Goal: Find specific page/section: Find specific page/section

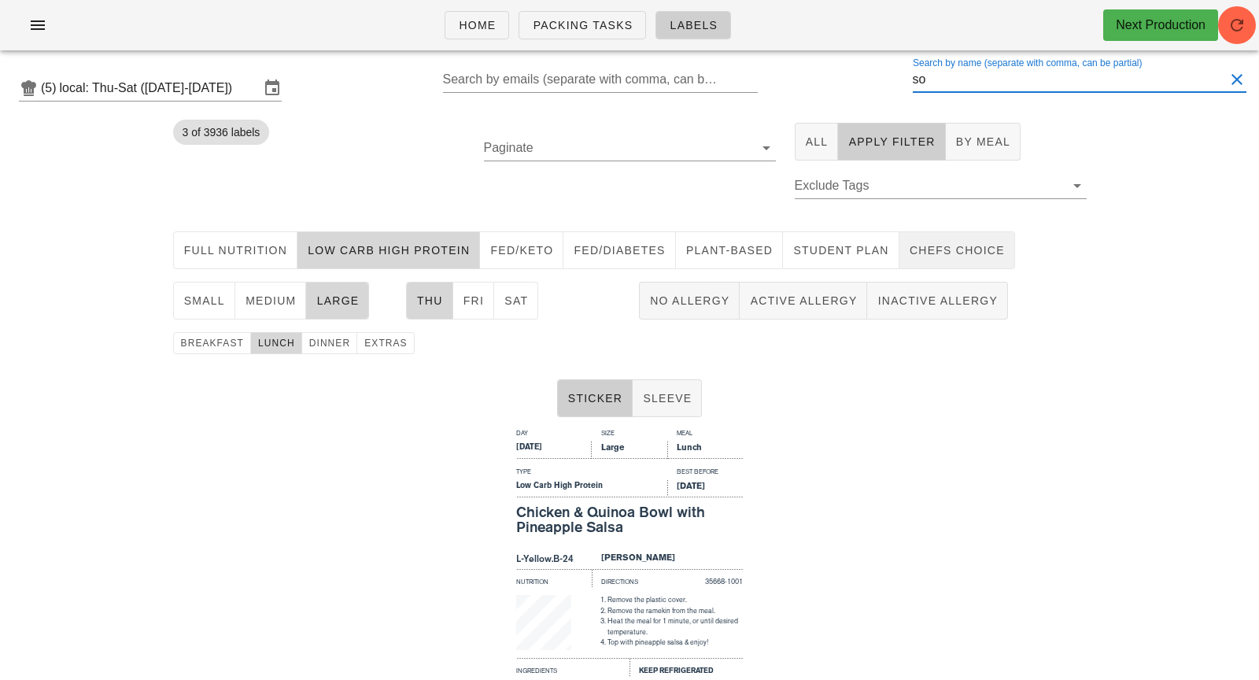
type input "s"
drag, startPoint x: 812, startPoint y: 146, endPoint x: 905, endPoint y: 451, distance: 318.3
click at [812, 147] on span "All" at bounding box center [817, 141] width 24 height 13
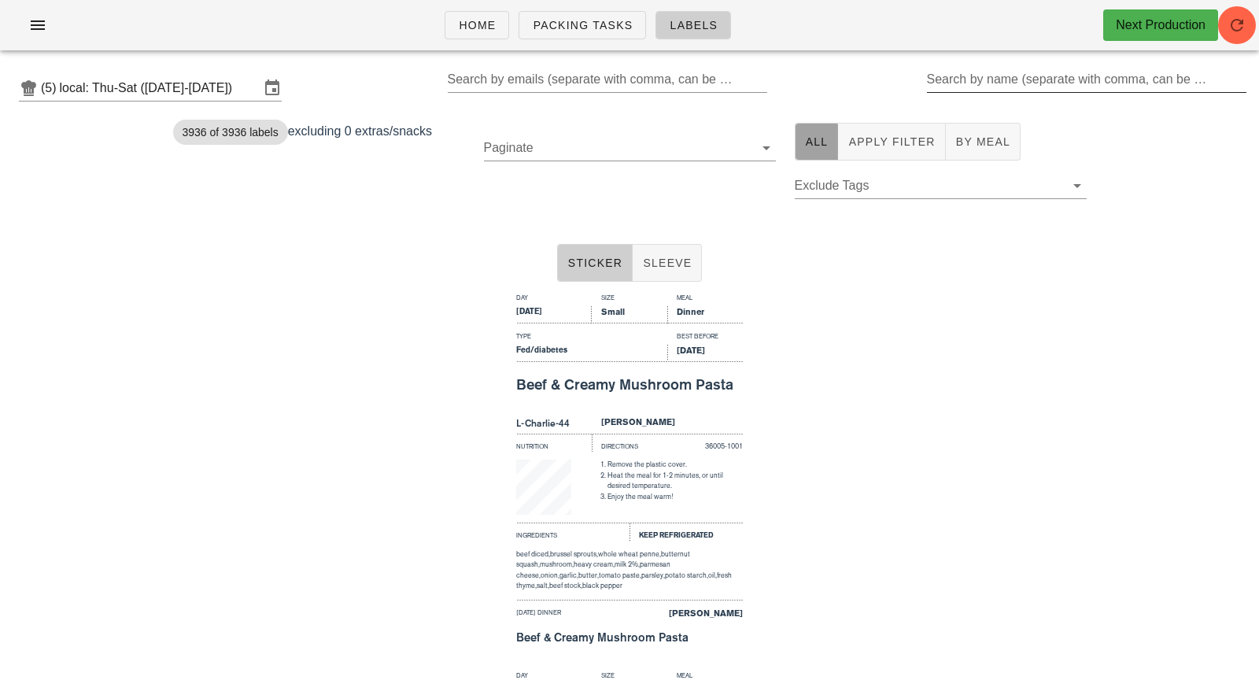
click at [992, 86] on div "Search by name (separate with comma, can be partial)" at bounding box center [1085, 79] width 317 height 25
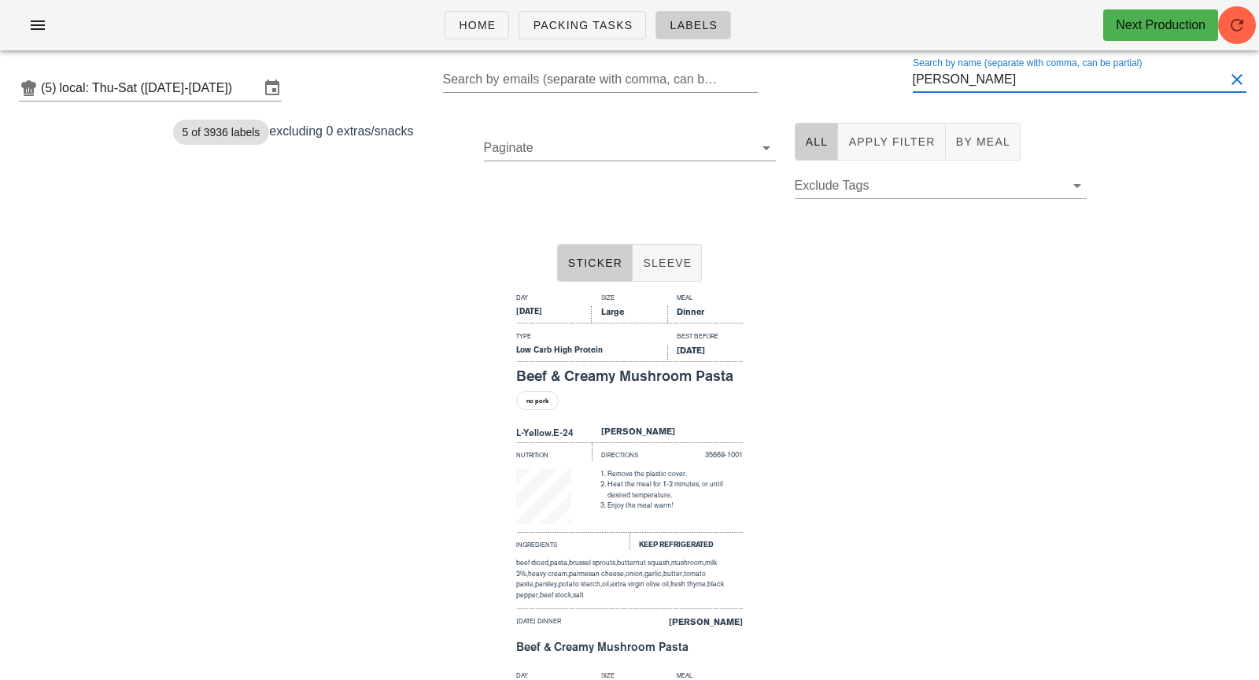
drag, startPoint x: 990, startPoint y: 78, endPoint x: 880, endPoint y: 80, distance: 111.0
click at [880, 79] on div "(5) local: Thu-Sat ([DATE]-[DATE]) Search by emails (separate with comma, can b…" at bounding box center [629, 88] width 1259 height 50
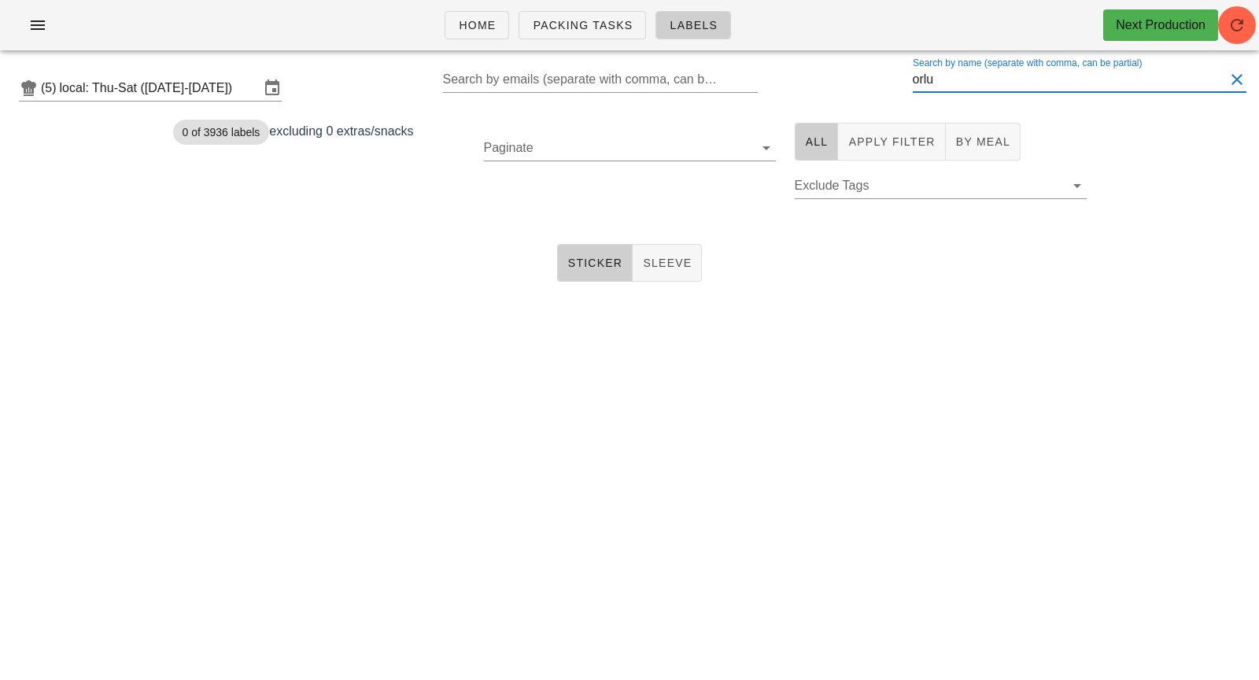
drag, startPoint x: 959, startPoint y: 75, endPoint x: 872, endPoint y: 76, distance: 87.3
click at [871, 76] on div "(5) local: Thu-Sat ([DATE]-[DATE]) Search by emails (separate with comma, can b…" at bounding box center [629, 88] width 1259 height 50
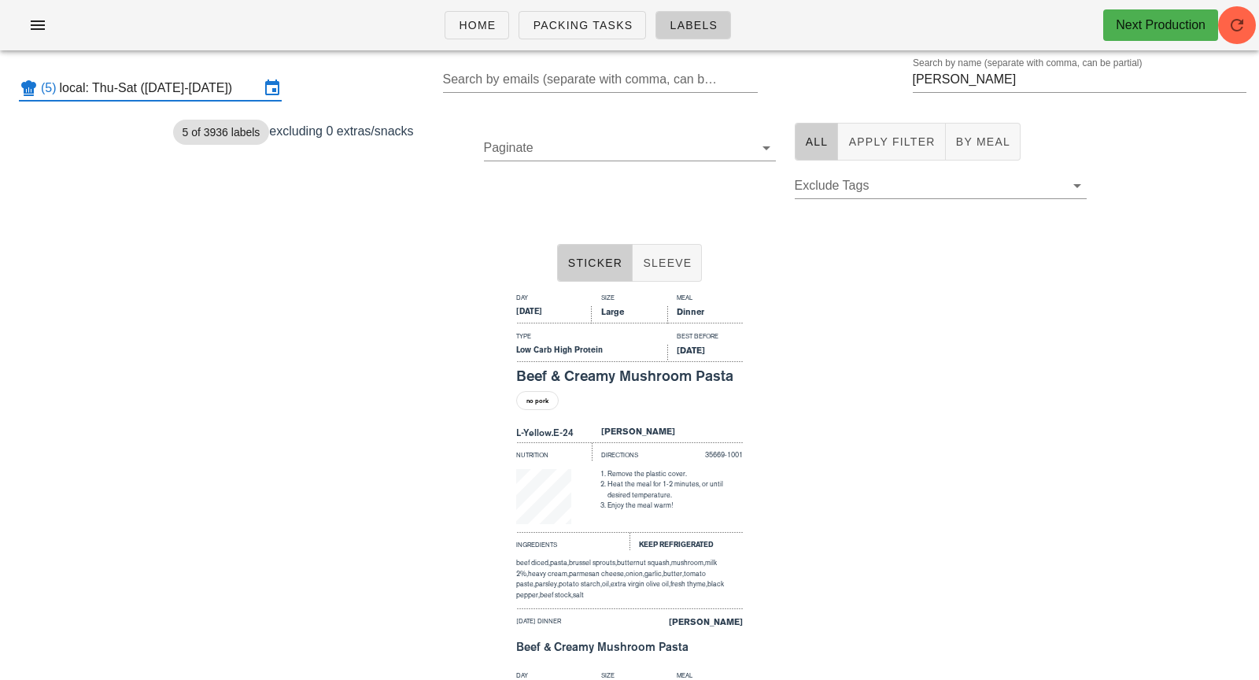
click at [168, 92] on input "local: Thu-Sat ([DATE]-[DATE])" at bounding box center [160, 88] width 200 height 25
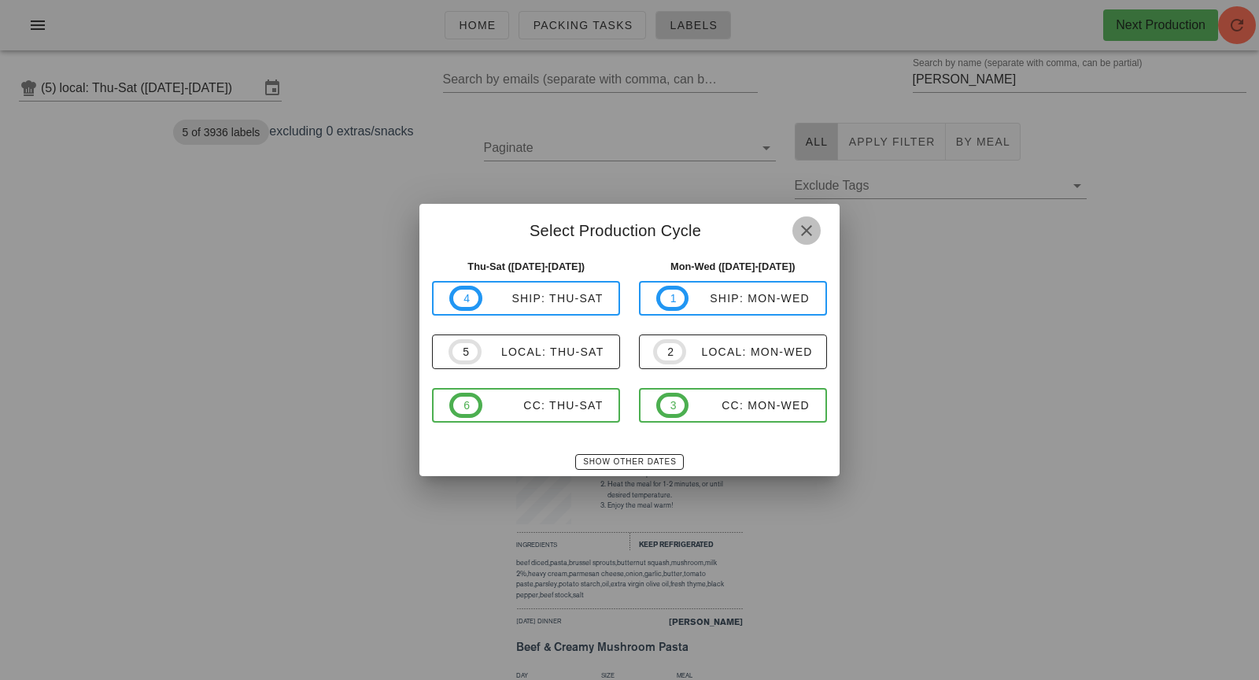
click at [816, 228] on span "button" at bounding box center [806, 230] width 28 height 19
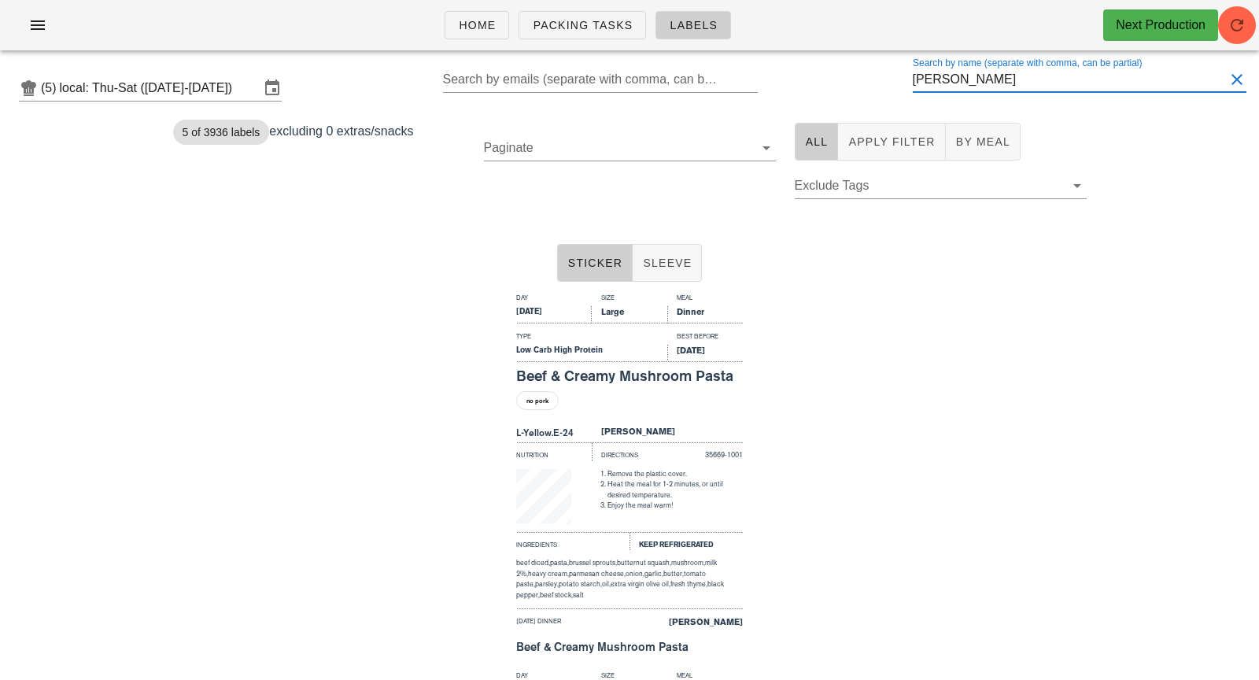
drag, startPoint x: 979, startPoint y: 87, endPoint x: 901, endPoint y: 85, distance: 77.9
click at [901, 85] on div "(5) local: Thu-Sat ([DATE]-[DATE]) Search by emails (separate with comma, can b…" at bounding box center [629, 88] width 1259 height 50
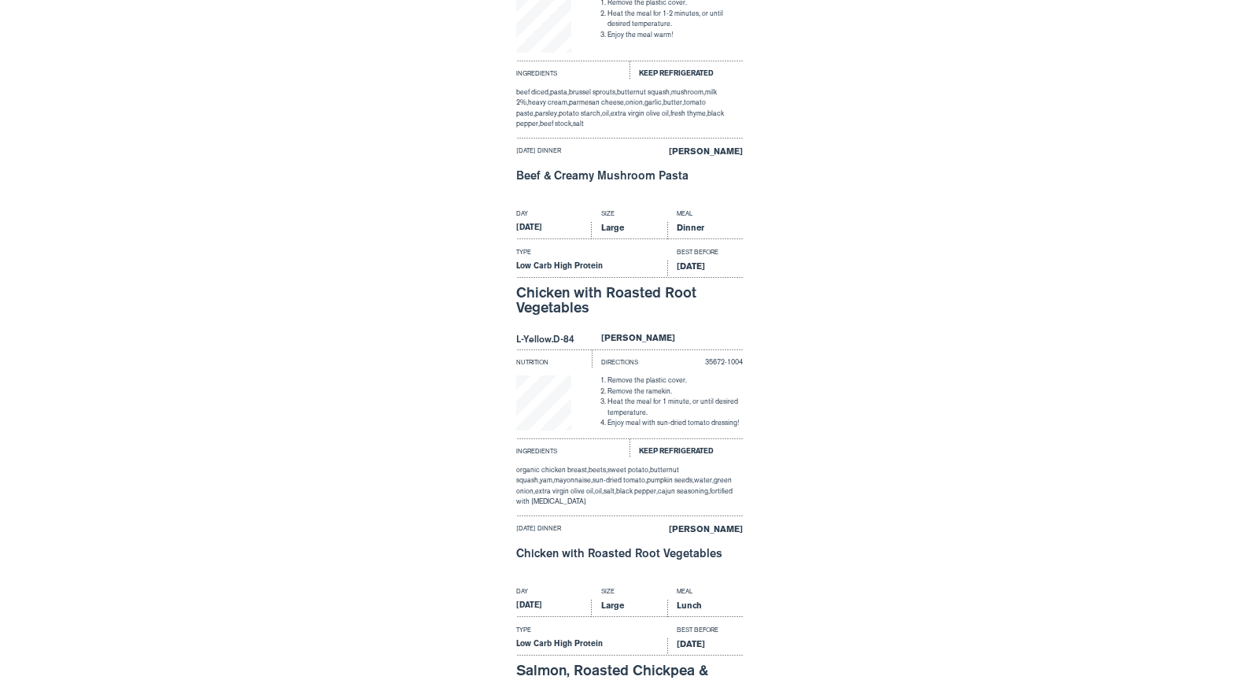
scroll to position [1219, 0]
type input "[PERSON_NAME]"
